Goal: Information Seeking & Learning: Learn about a topic

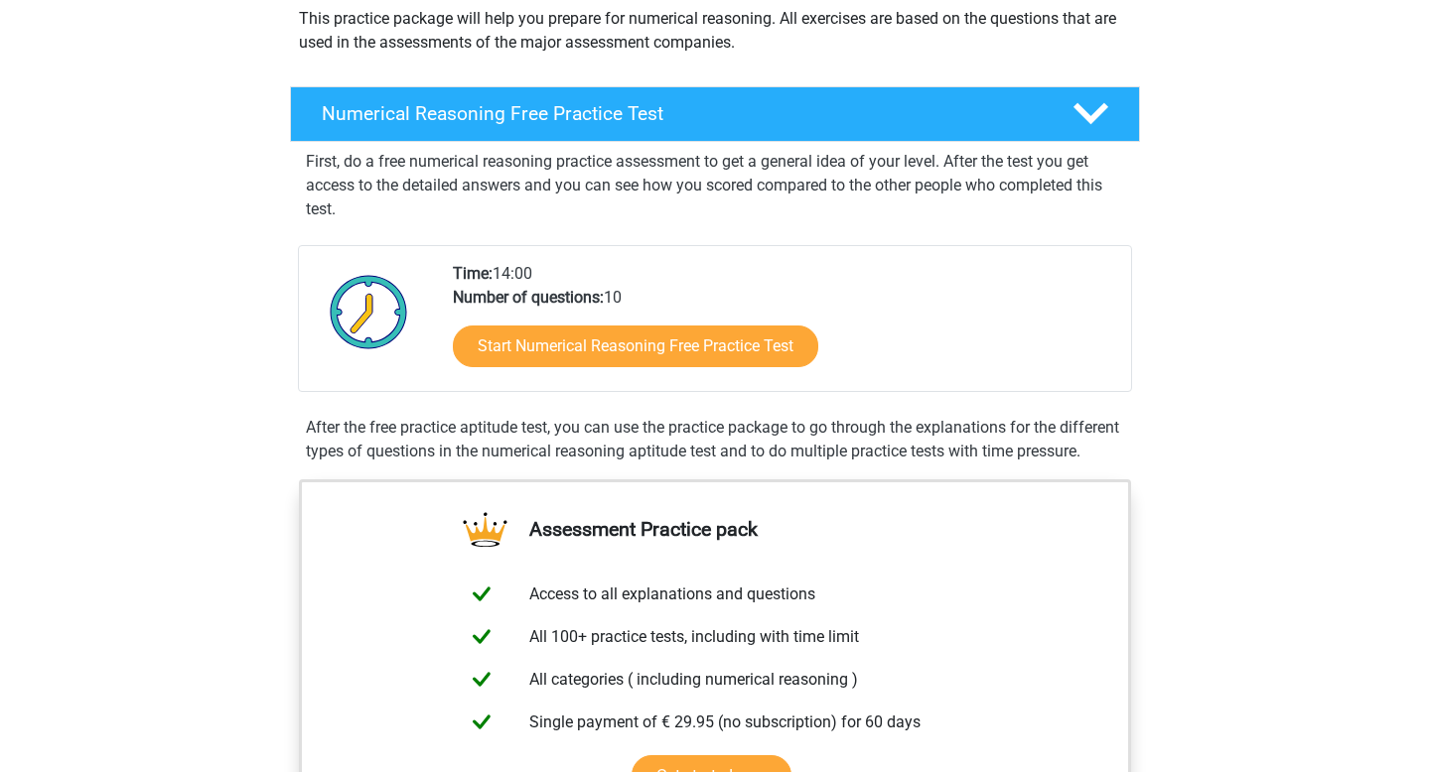
scroll to position [245, 0]
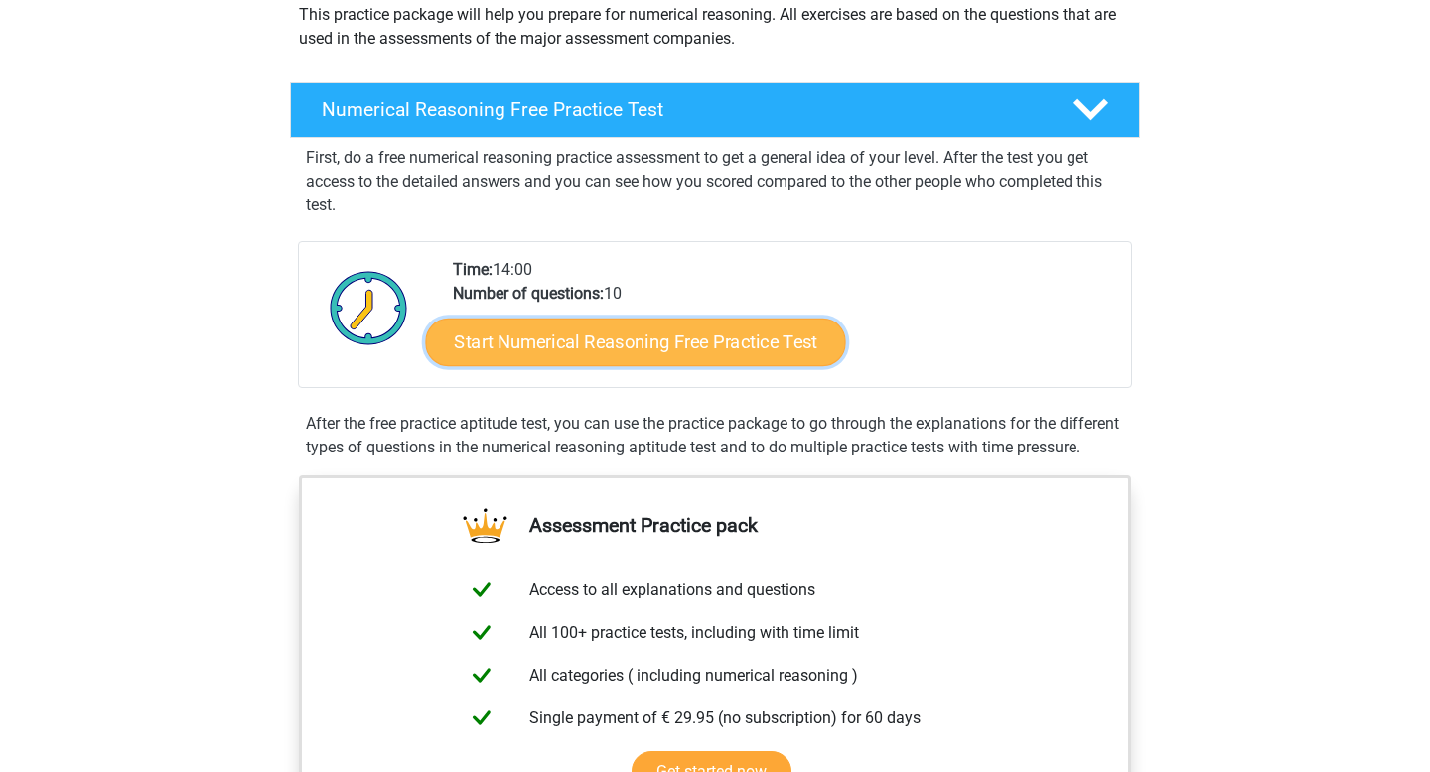
click at [610, 351] on link "Start Numerical Reasoning Free Practice Test" at bounding box center [636, 342] width 420 height 48
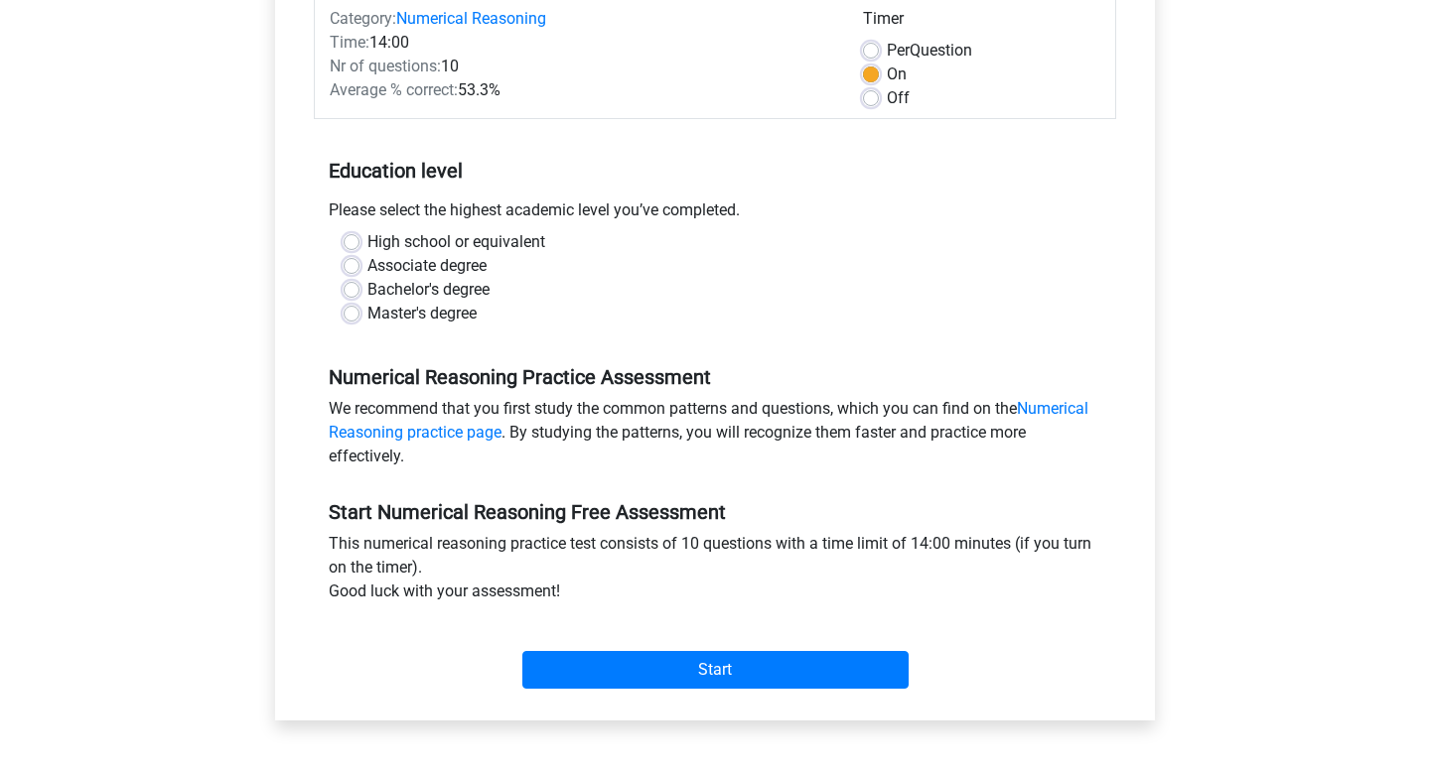
scroll to position [275, 0]
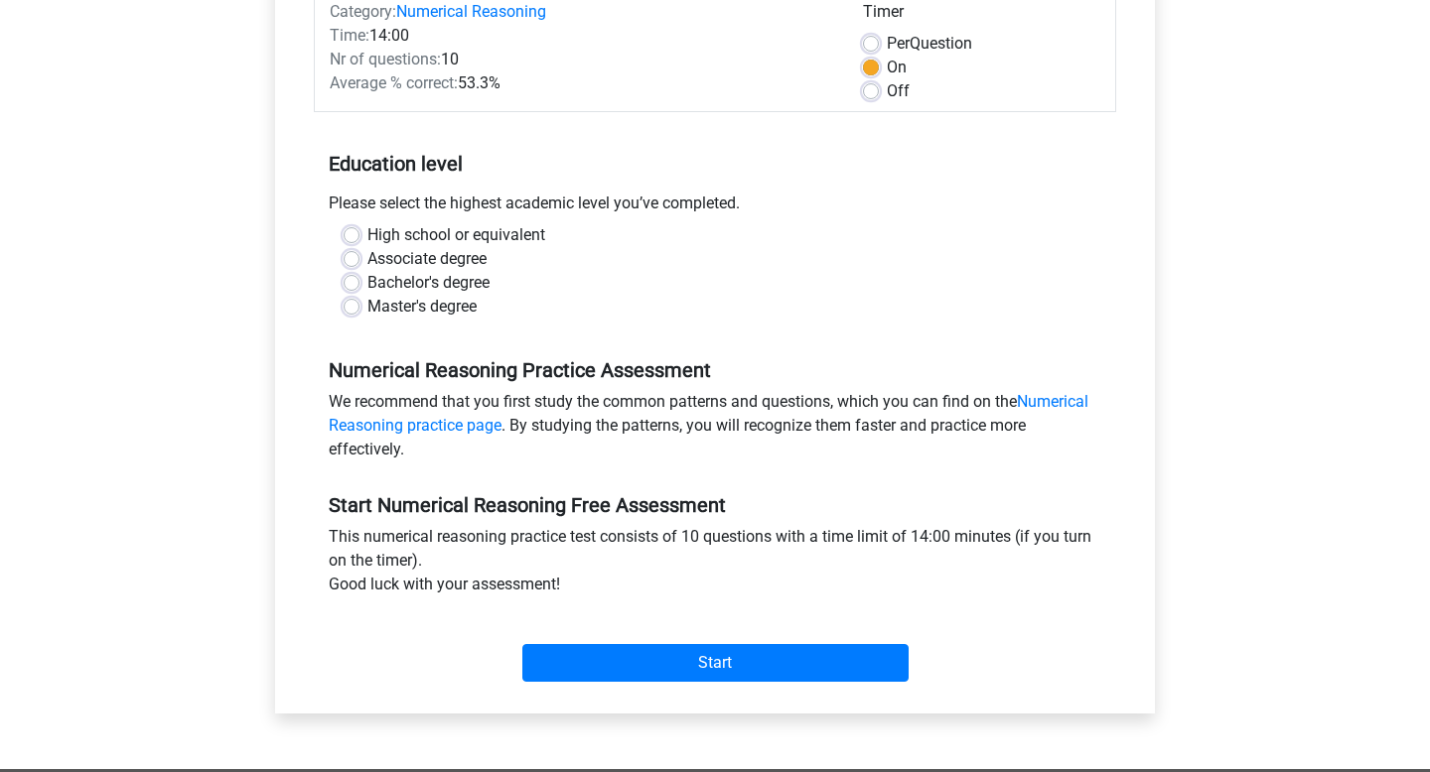
click at [485, 236] on label "High school or equivalent" at bounding box center [456, 235] width 178 height 24
click at [359, 236] on input "High school or equivalent" at bounding box center [351, 233] width 16 height 20
radio input "true"
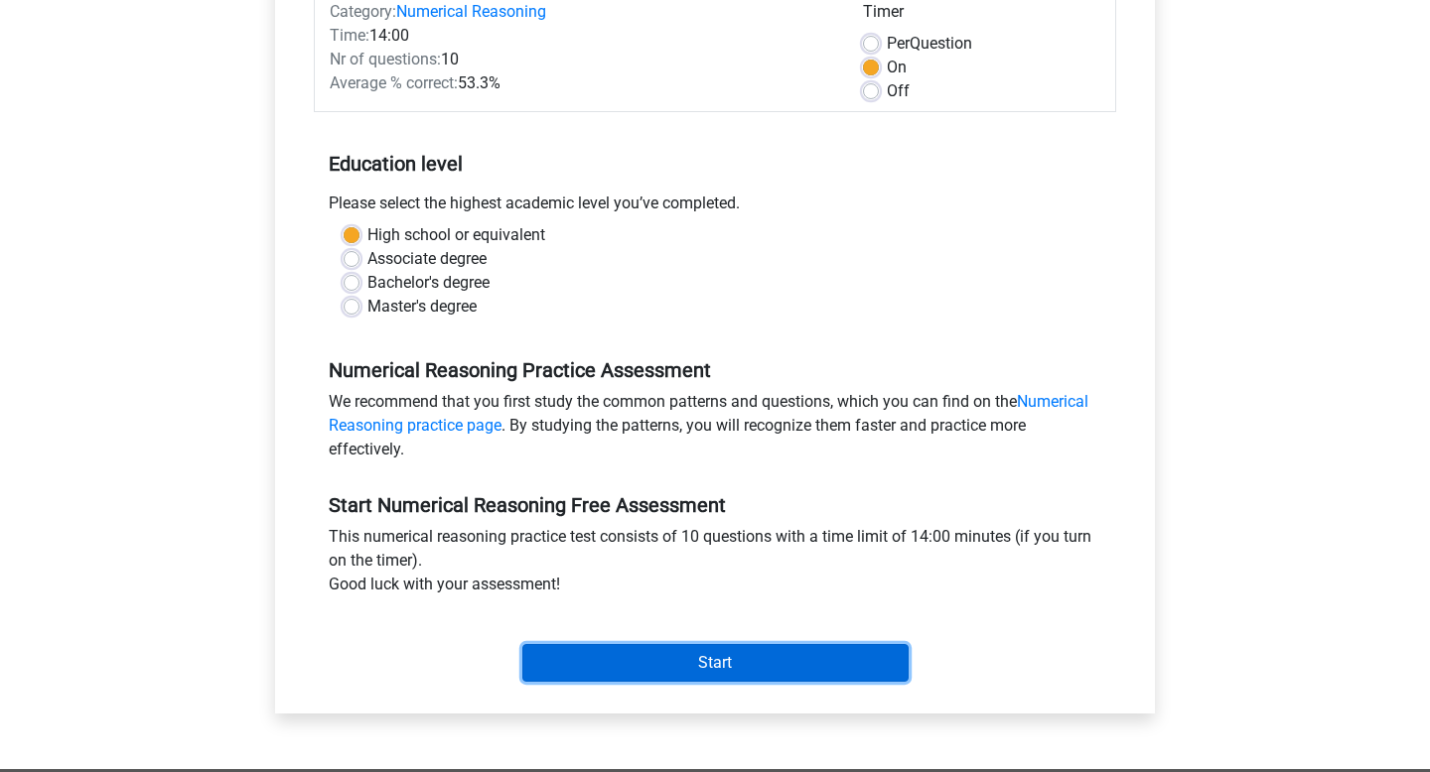
click at [648, 661] on input "Start" at bounding box center [715, 663] width 386 height 38
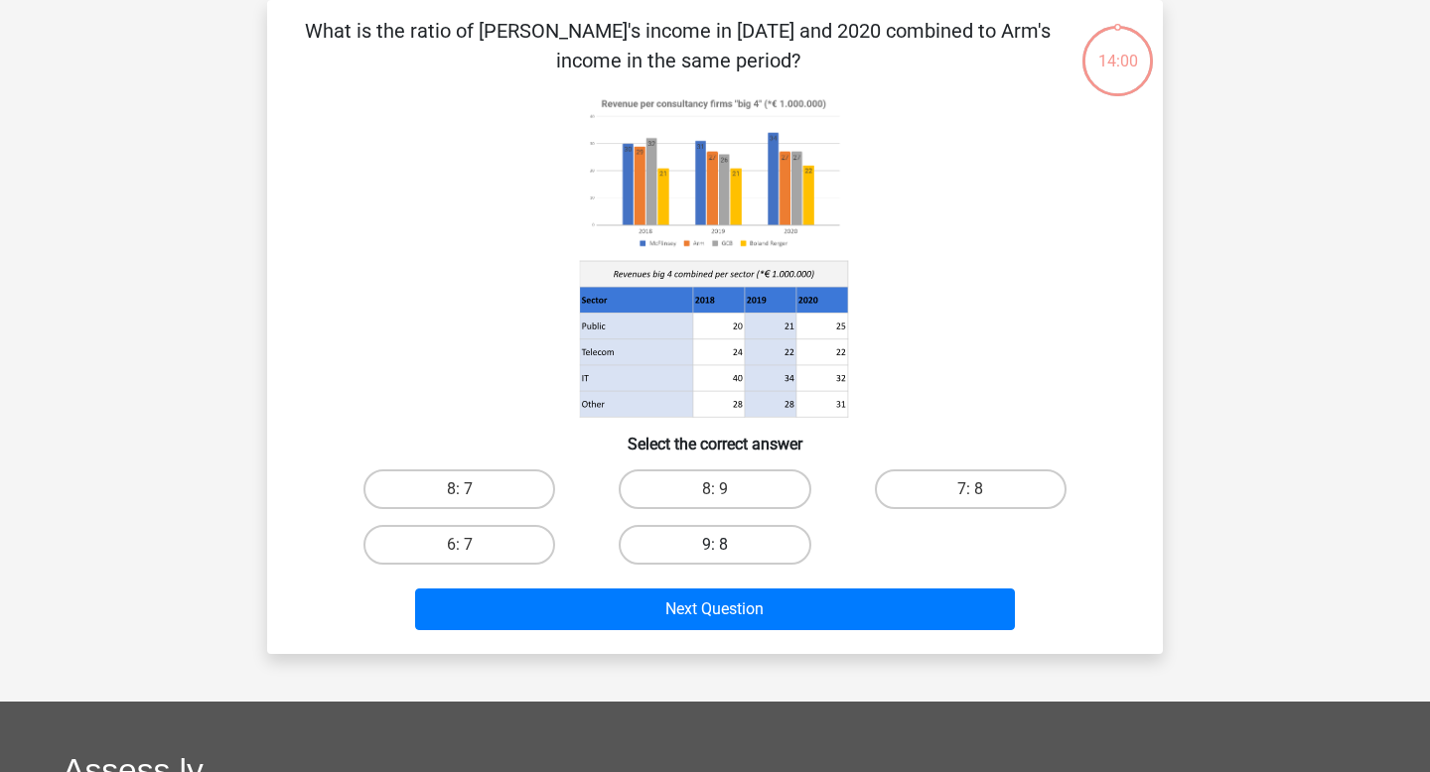
scroll to position [95, 0]
